Goal: Information Seeking & Learning: Learn about a topic

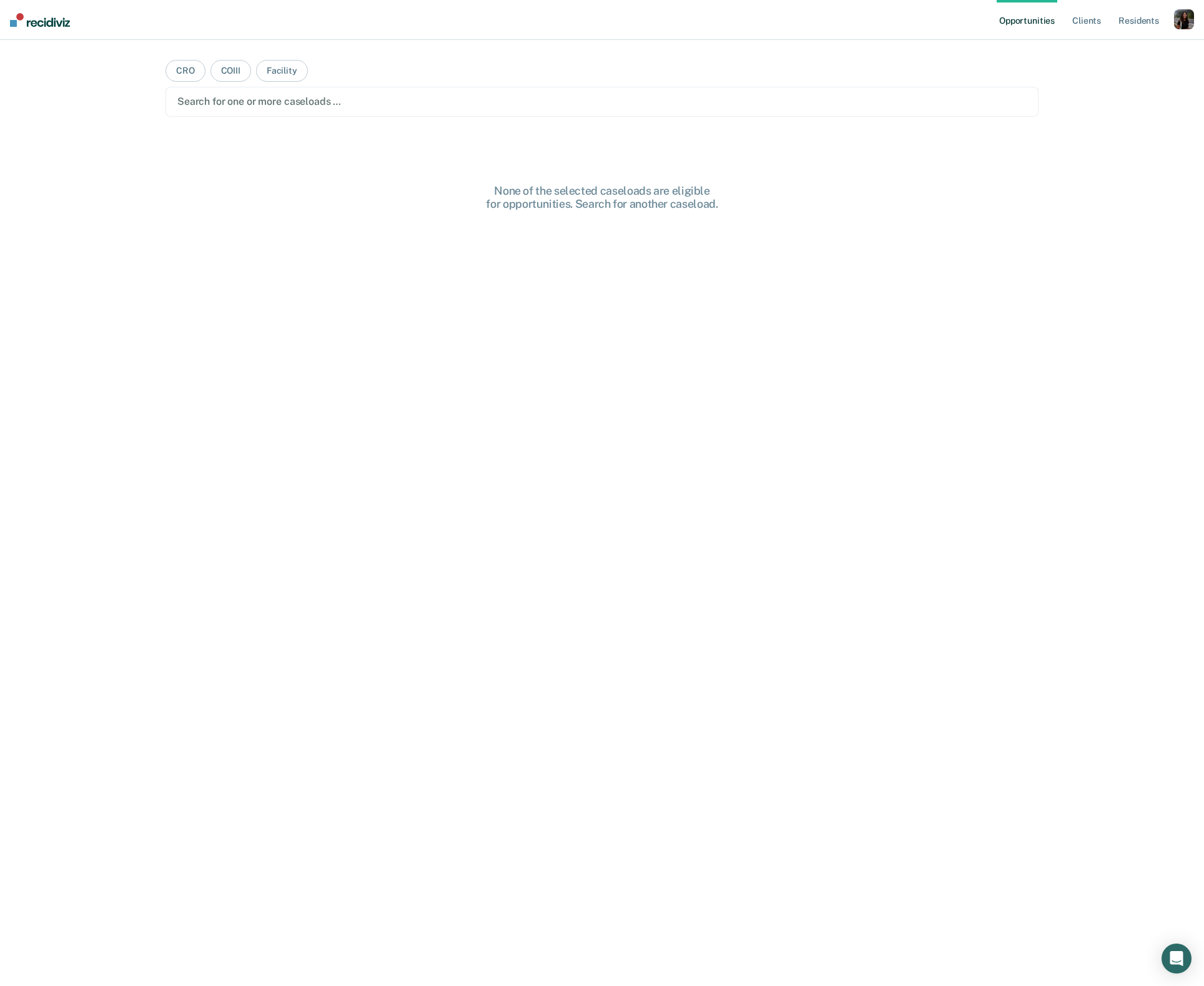
click at [1194, 21] on nav "Opportunities Client s Resident s Profile How it works Log Out" at bounding box center [602, 20] width 1204 height 40
click at [1187, 23] on div "button" at bounding box center [1184, 19] width 20 height 20
click at [1100, 47] on link "Profile" at bounding box center [1134, 51] width 100 height 11
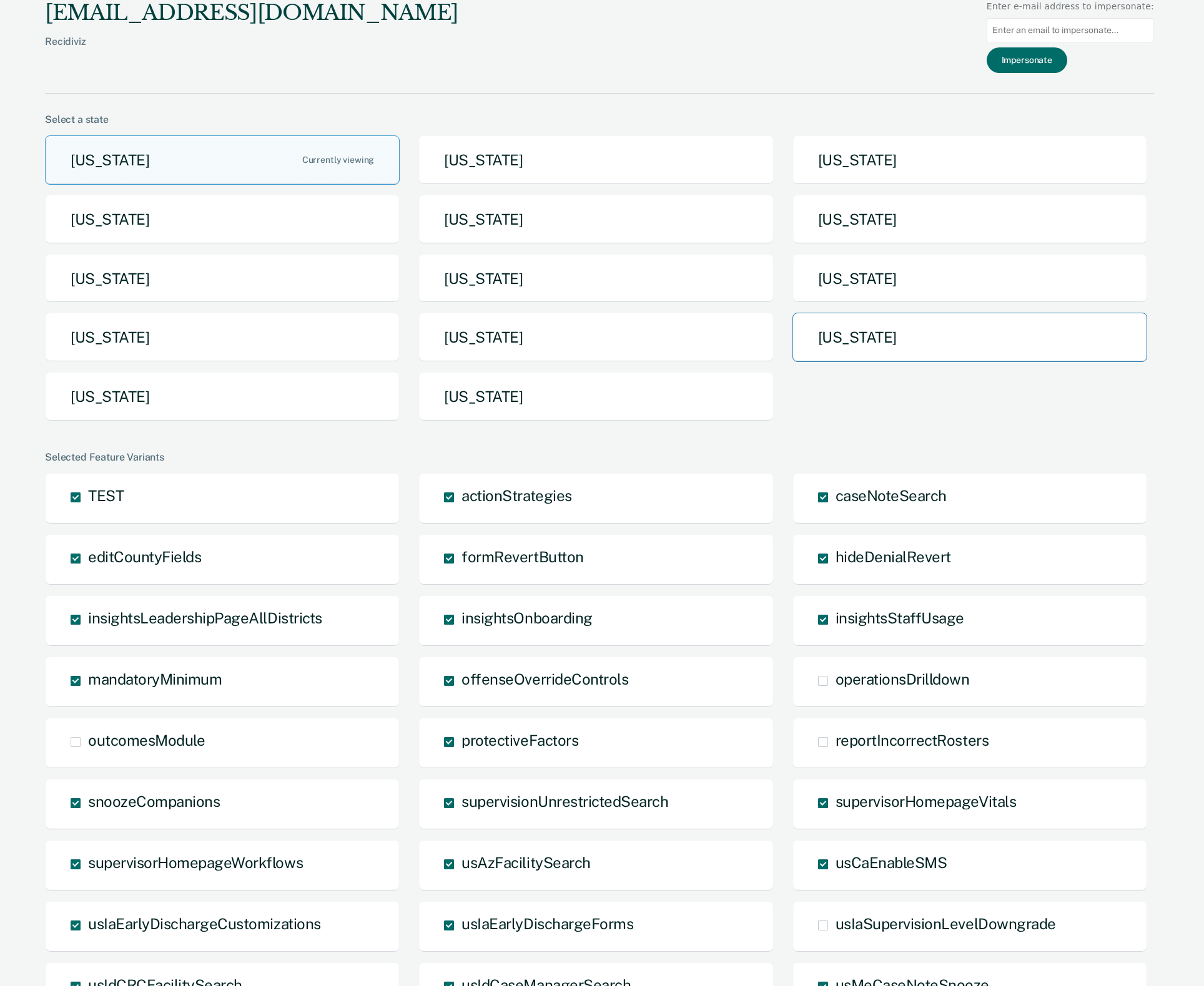
click at [848, 342] on button "[US_STATE]" at bounding box center [969, 337] width 354 height 50
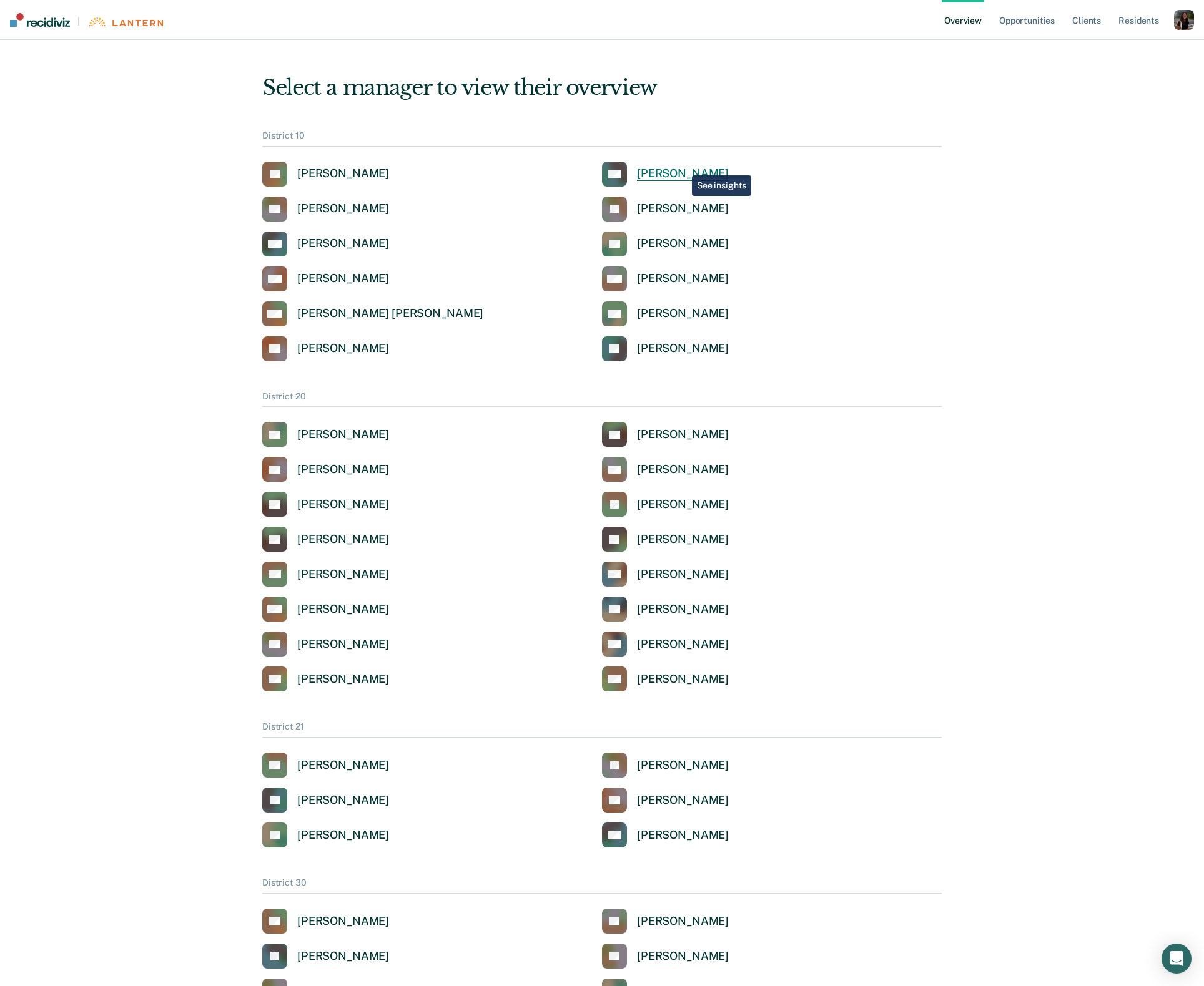
click at [680, 169] on div "[PERSON_NAME]" at bounding box center [683, 174] width 92 height 14
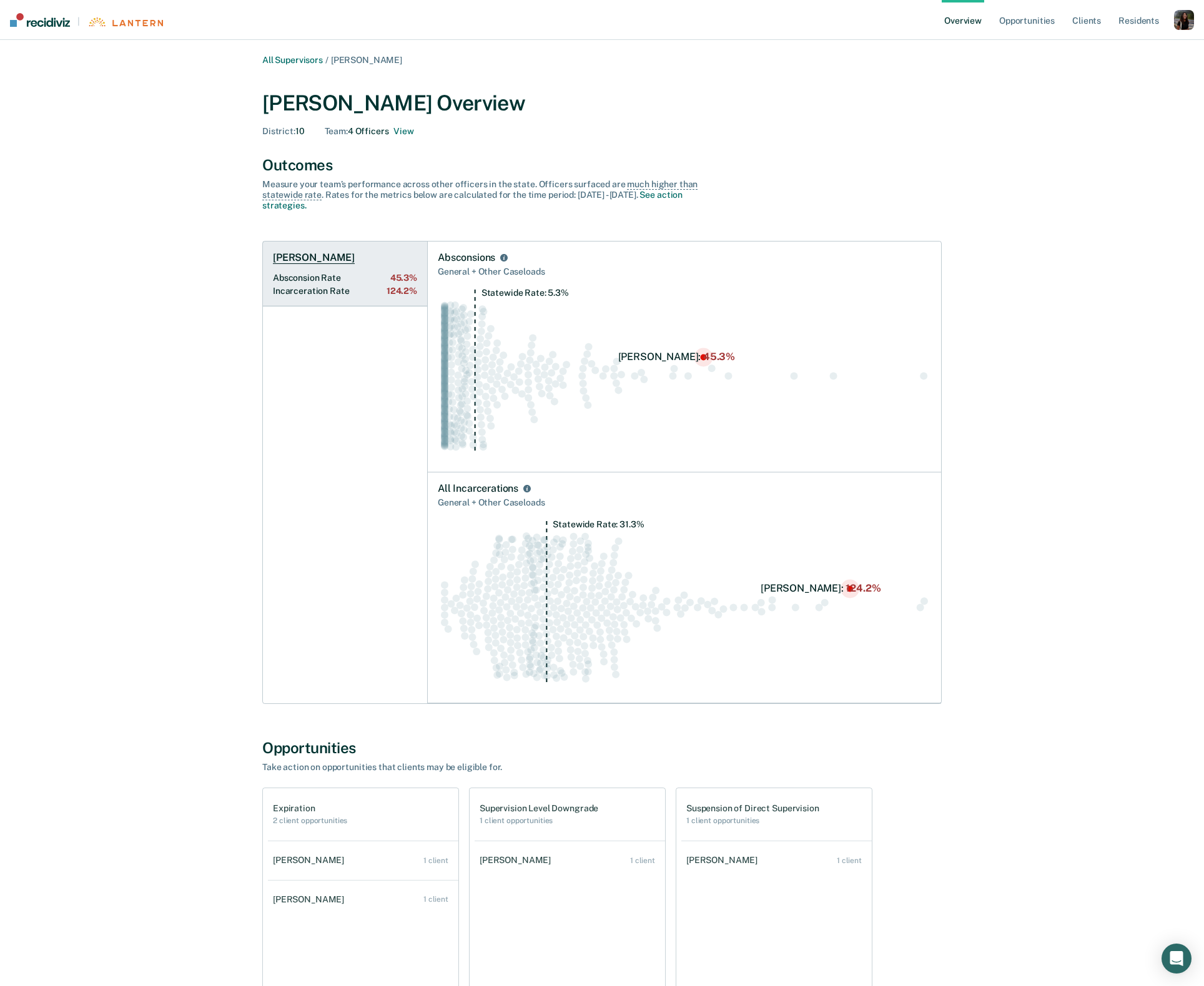
click at [351, 284] on link "[PERSON_NAME] Absconsion Rate 45.3% Incarceration Rate 124.2%" at bounding box center [345, 274] width 164 height 65
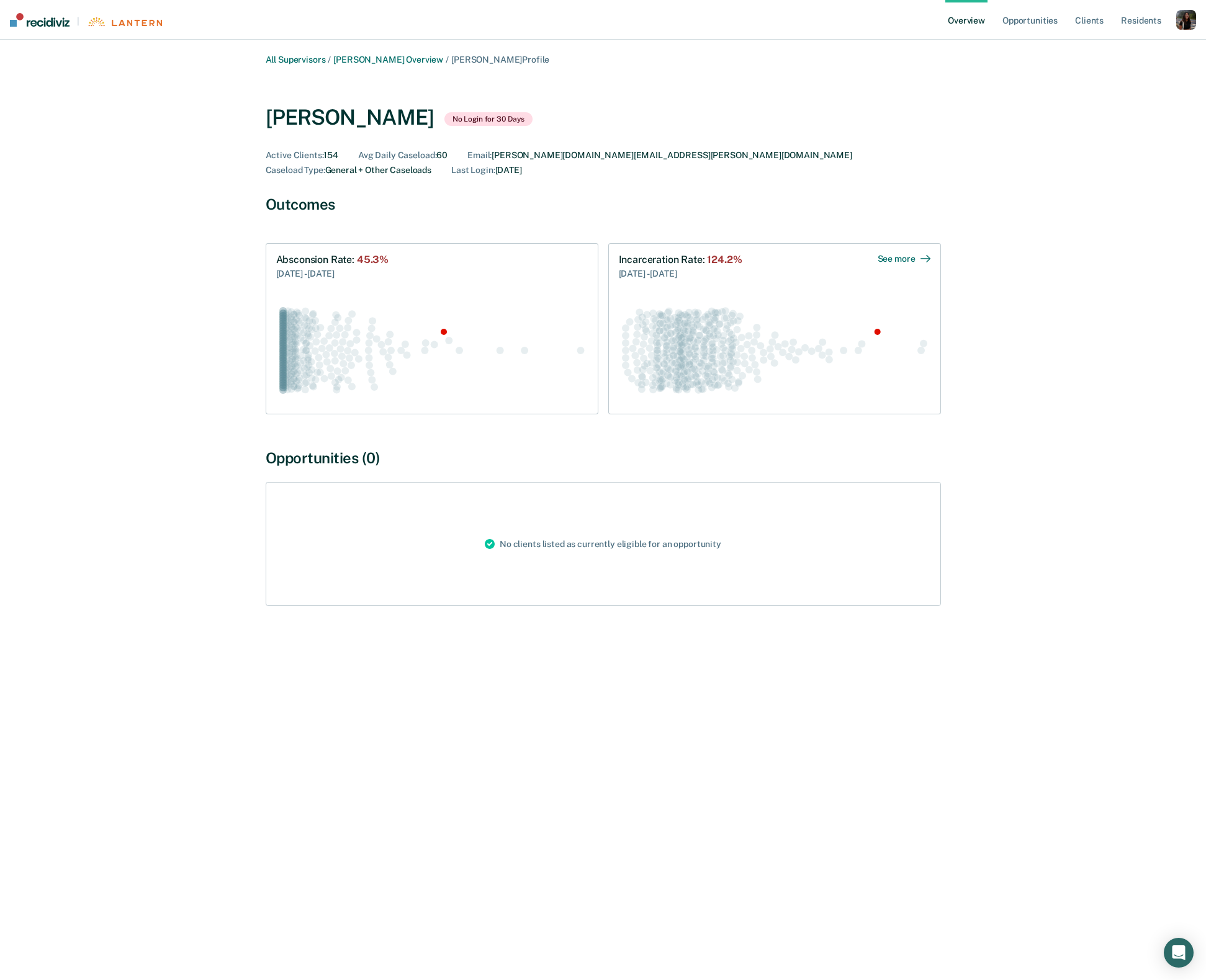
click at [686, 309] on circle "Swarm plot of all incarceration rates in the state for NOT_SEX_OFFENSE caseload…" at bounding box center [689, 312] width 7 height 7
